Goal: Find specific page/section: Find specific page/section

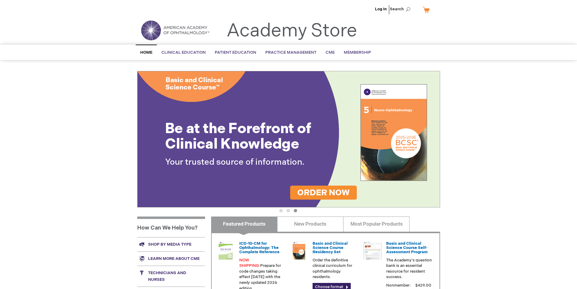
click at [69, 178] on div "Log In Search My Cart CLOSE RECENTLY ADDED ITEM(S) Close There are no items in …" at bounding box center [288, 213] width 577 height 427
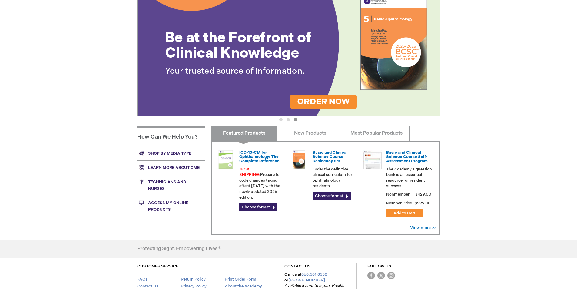
click at [160, 181] on link "Technicians and nurses" at bounding box center [171, 185] width 68 height 21
